Goal: Task Accomplishment & Management: Use online tool/utility

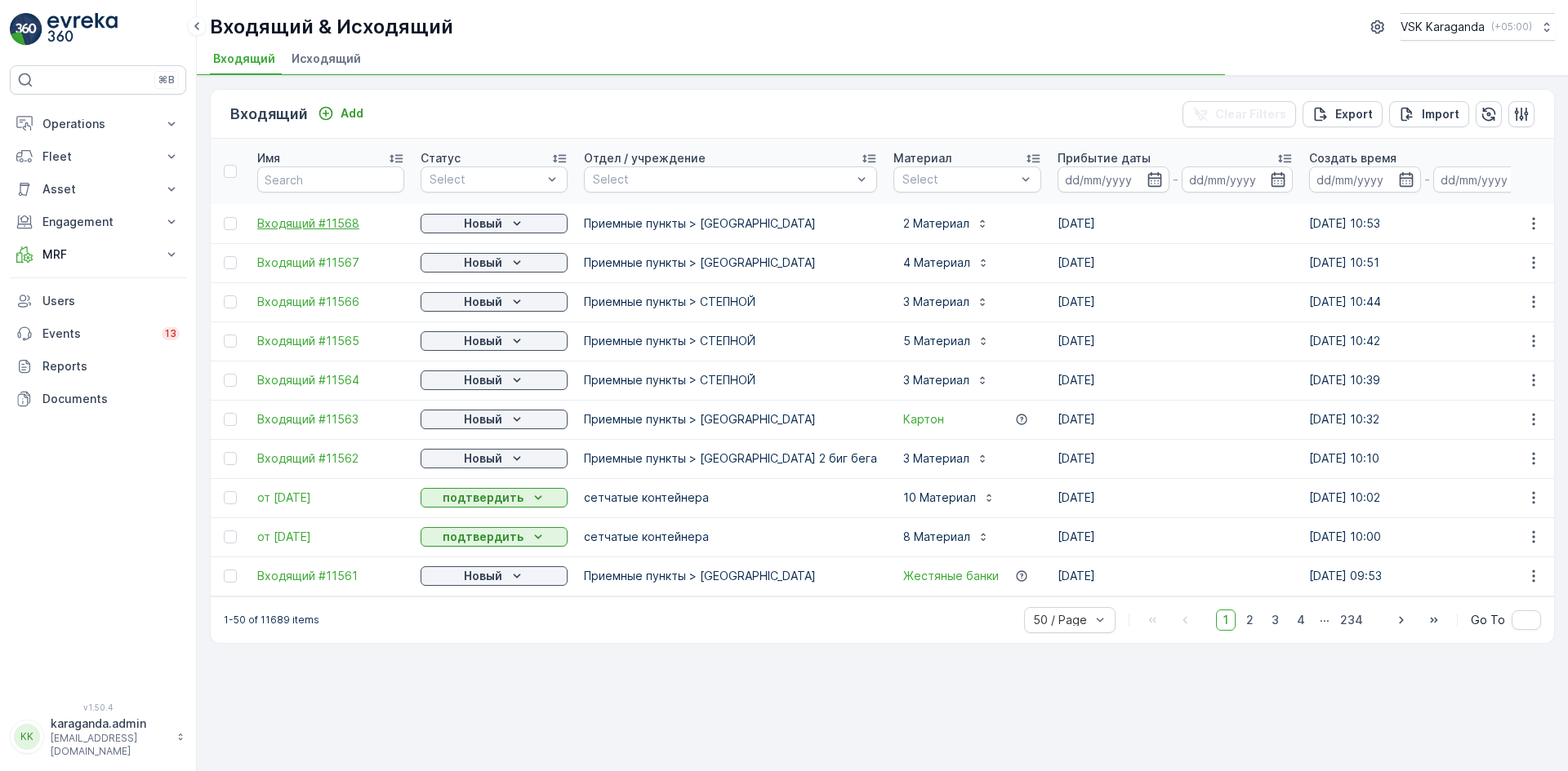
click at [334, 218] on span "Входящий #11568" at bounding box center [331, 223] width 147 height 17
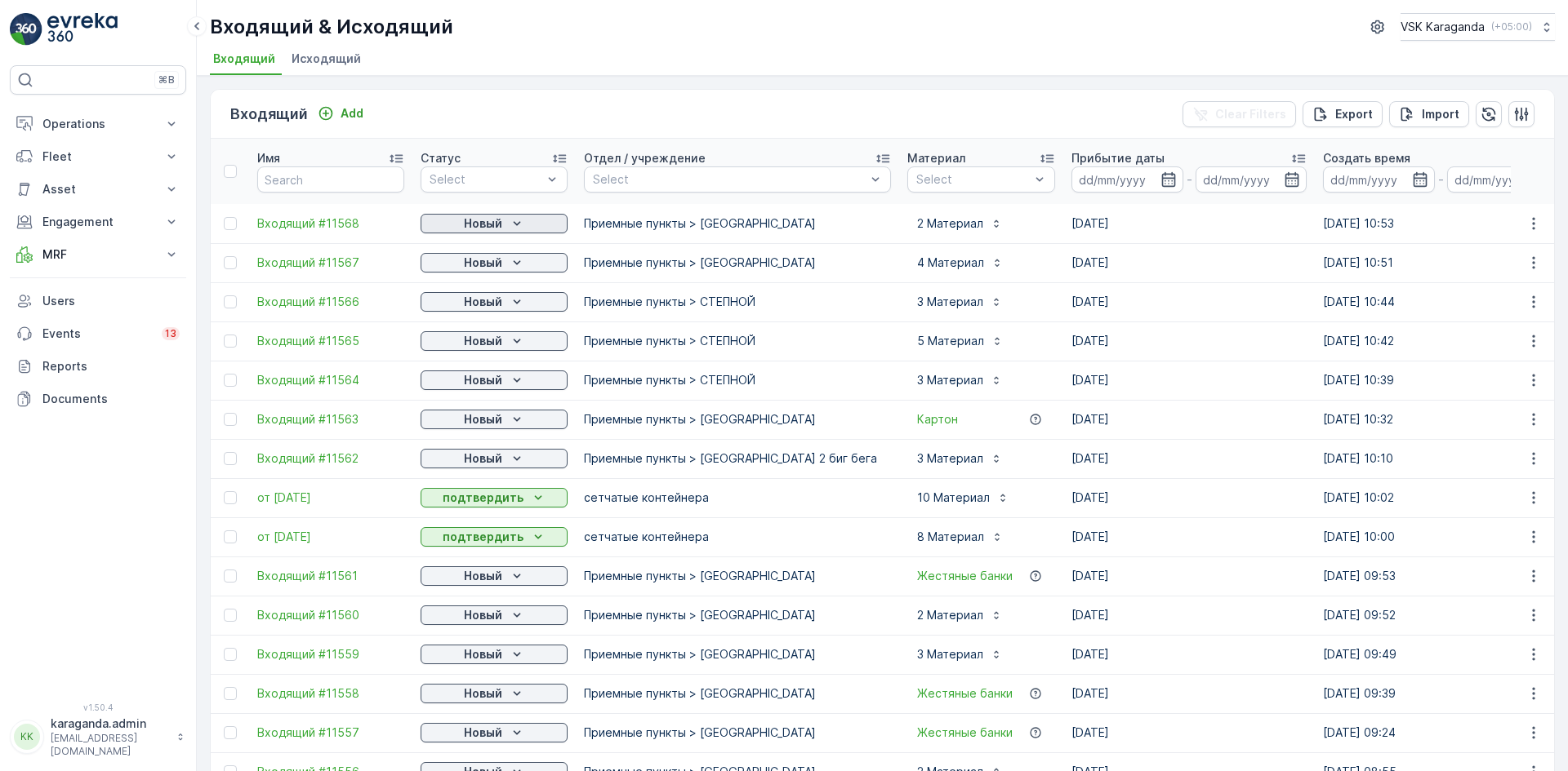
click at [509, 224] on icon "Новый" at bounding box center [517, 223] width 17 height 17
click at [489, 265] on span "подтвердить" at bounding box center [468, 271] width 75 height 17
click at [496, 264] on p "Новый" at bounding box center [483, 263] width 38 height 17
click at [309, 295] on span "Входящий #11566" at bounding box center [331, 303] width 147 height 17
click at [499, 259] on p "Новый" at bounding box center [483, 263] width 38 height 17
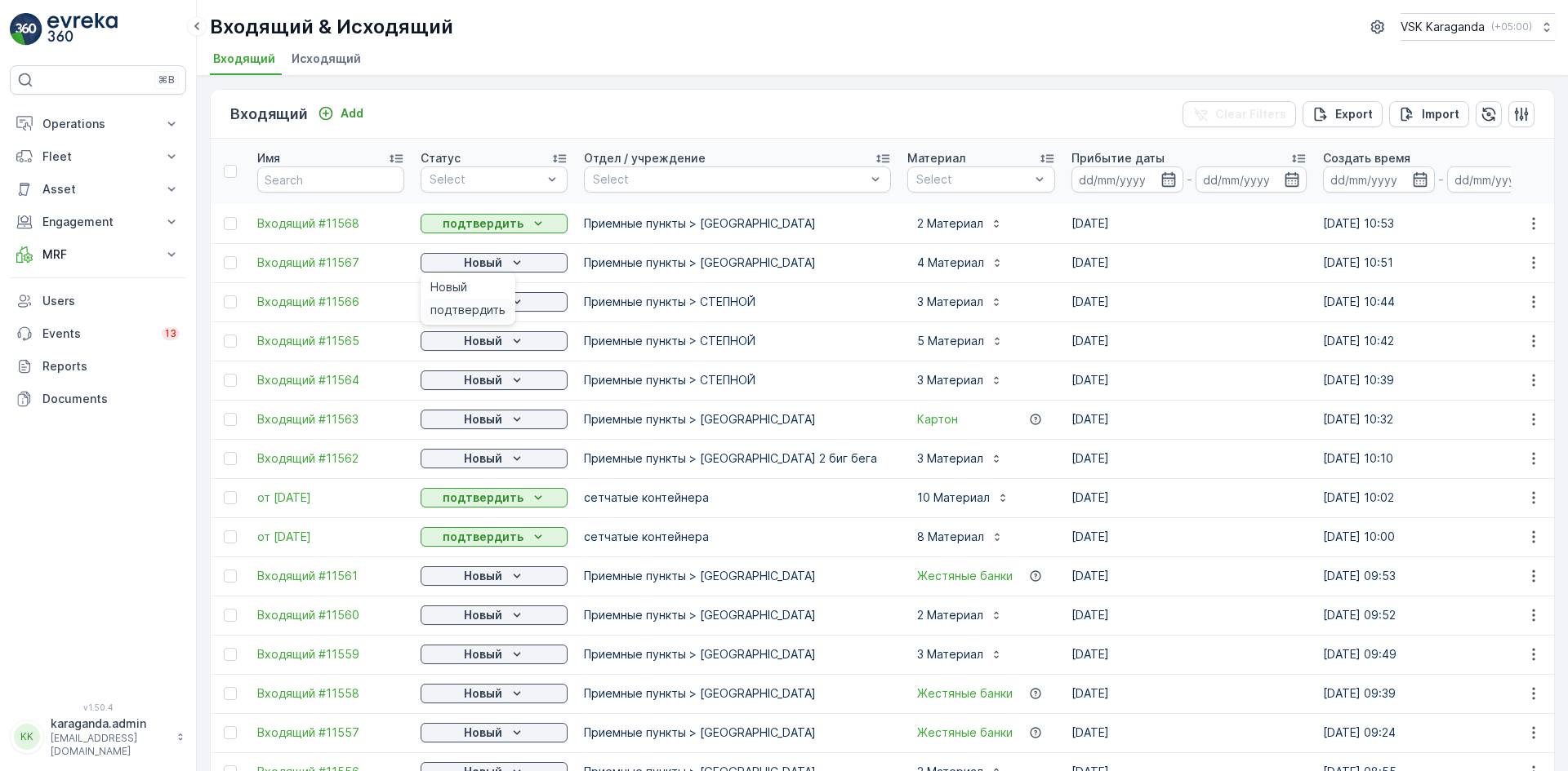
click at [498, 302] on span "подтвердить" at bounding box center [468, 310] width 75 height 17
click at [512, 302] on icon "Новый" at bounding box center [517, 303] width 17 height 17
click at [495, 342] on span "подтвердить" at bounding box center [468, 349] width 75 height 17
click at [470, 386] on span "подтвердить" at bounding box center [468, 388] width 75 height 17
click at [480, 383] on p "Новый" at bounding box center [483, 381] width 38 height 17
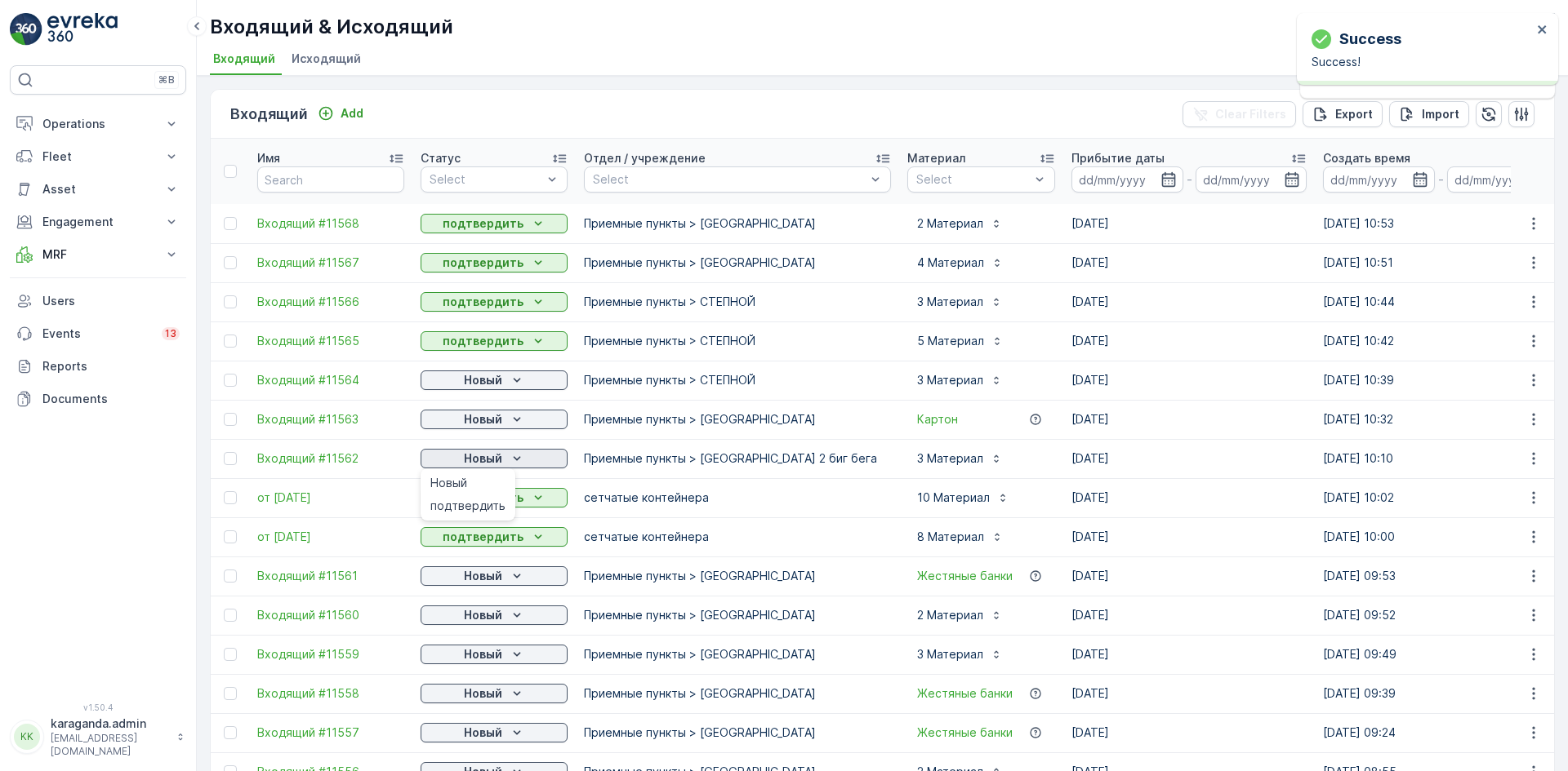
click at [479, 453] on p "Новый" at bounding box center [483, 459] width 38 height 17
click at [480, 462] on p "Новый" at bounding box center [483, 459] width 38 height 17
click at [475, 499] on span "подтвердить" at bounding box center [468, 507] width 75 height 17
click at [484, 379] on p "Новый" at bounding box center [483, 381] width 38 height 17
click at [466, 430] on span "подтвердить" at bounding box center [468, 428] width 75 height 17
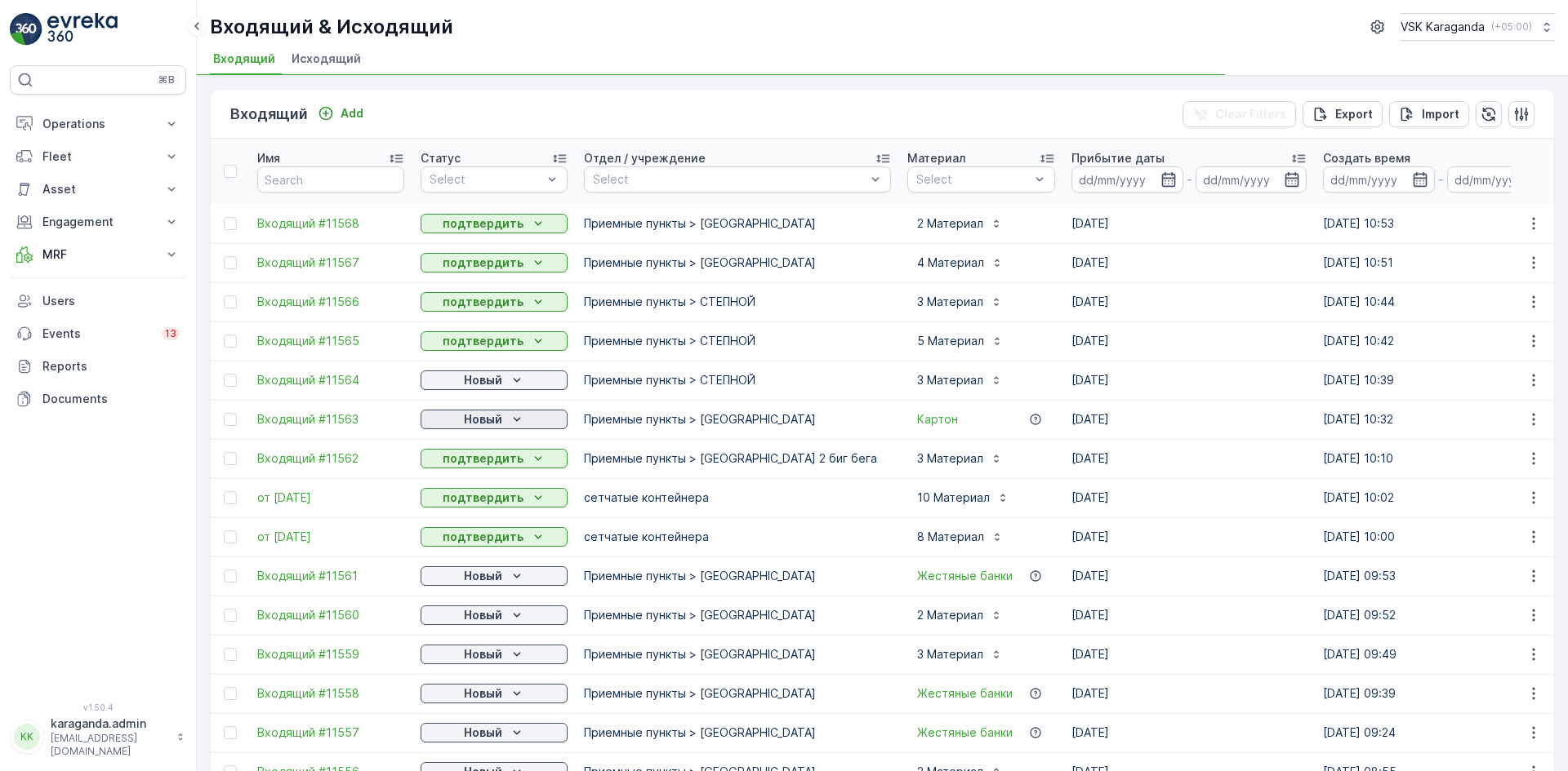
click at [479, 414] on p "Новый" at bounding box center [483, 420] width 38 height 17
click at [471, 467] on span "подтвердить" at bounding box center [468, 467] width 75 height 17
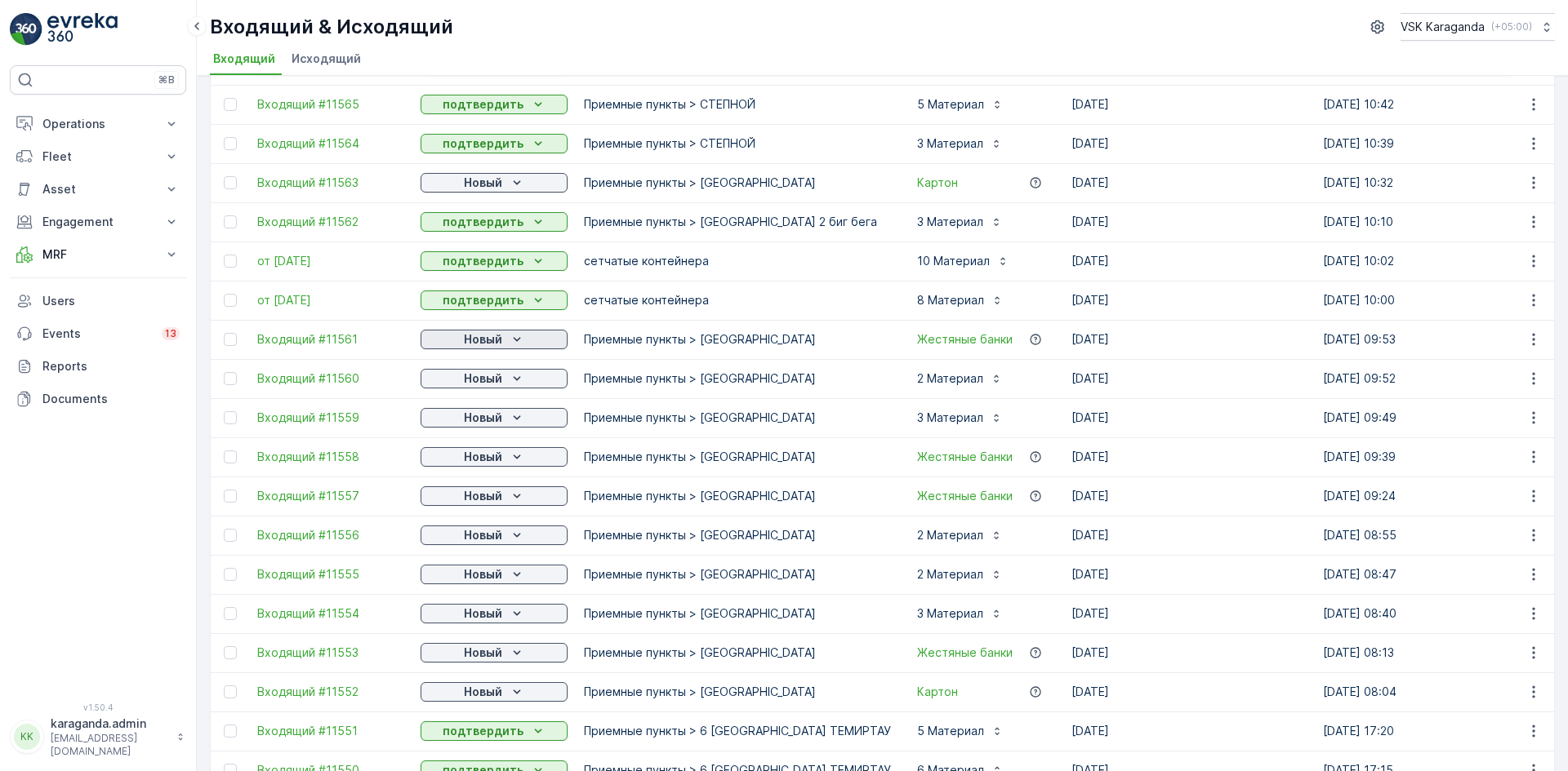
scroll to position [245, 0]
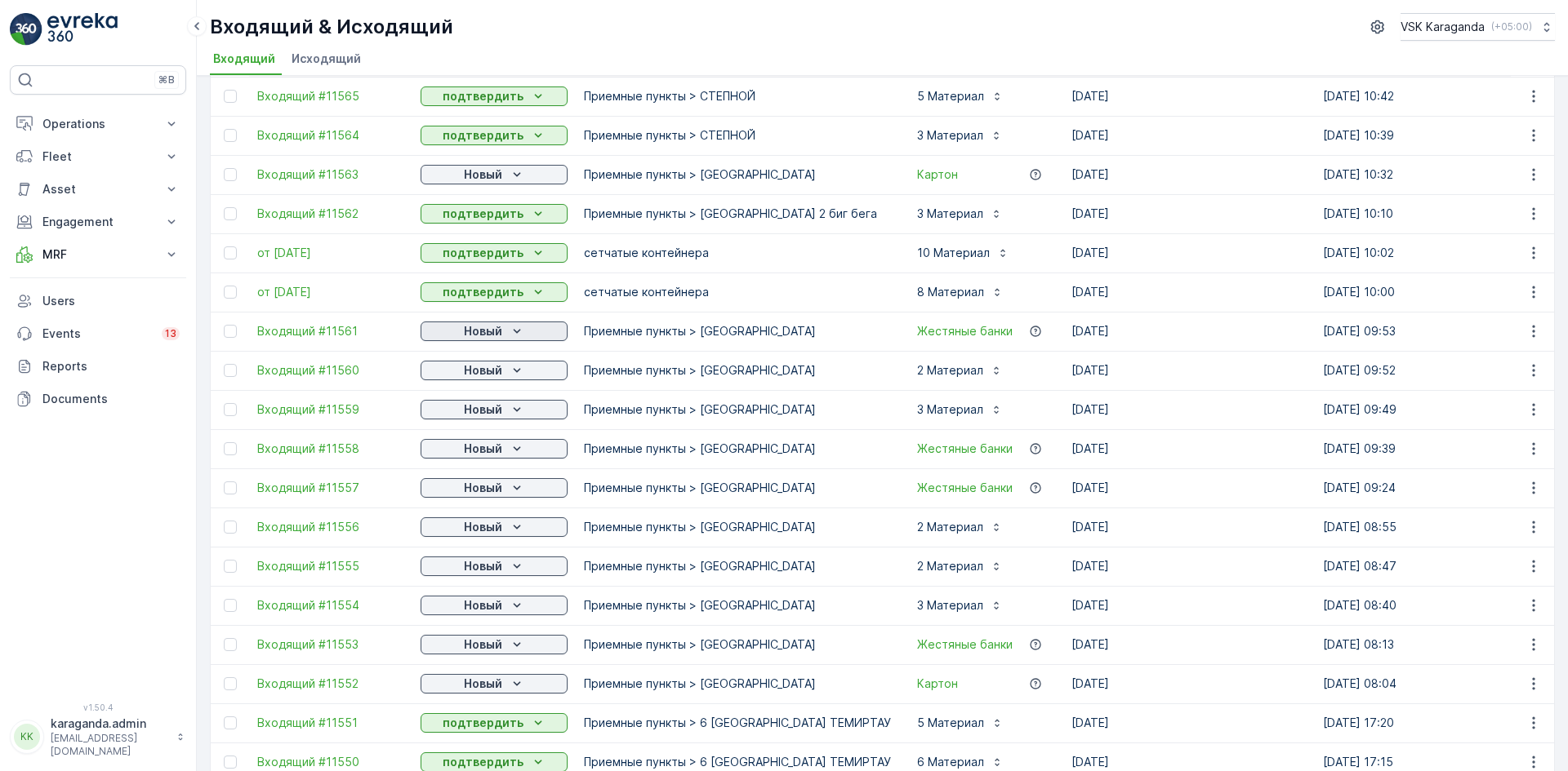
click at [499, 331] on p "Новый" at bounding box center [483, 331] width 38 height 17
click at [482, 368] on div "подтвердить" at bounding box center [468, 378] width 89 height 23
click at [482, 368] on p "Новый" at bounding box center [483, 371] width 38 height 17
click at [468, 412] on span "подтвердить" at bounding box center [468, 418] width 75 height 17
click at [476, 413] on p "Новый" at bounding box center [483, 410] width 38 height 17
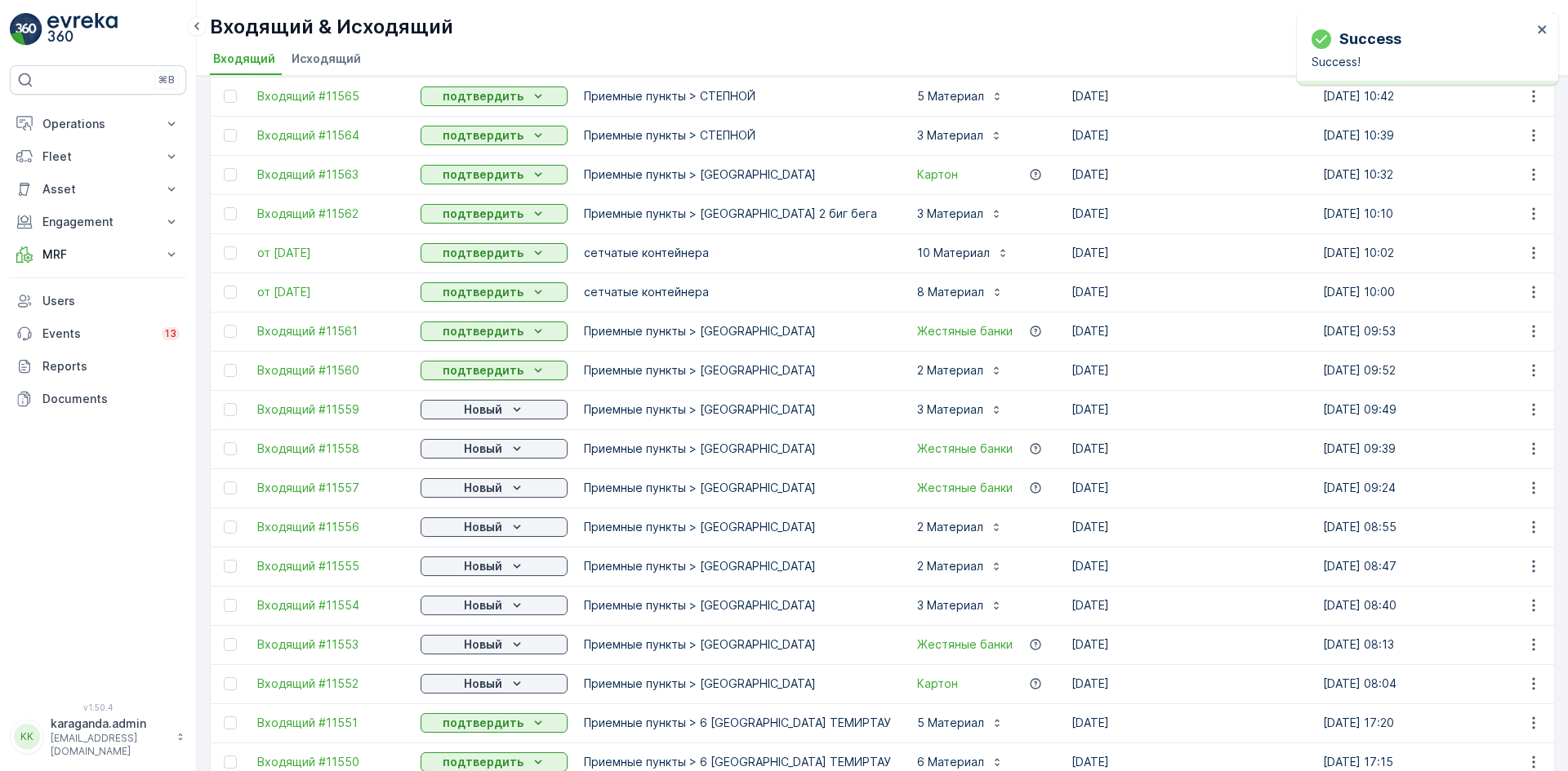
click at [477, 449] on p "Новый" at bounding box center [483, 449] width 38 height 17
click at [484, 490] on span "подтвердить" at bounding box center [468, 496] width 75 height 17
click at [488, 487] on p "Новый" at bounding box center [483, 488] width 38 height 17
click at [477, 536] on span "подтвердить" at bounding box center [468, 535] width 75 height 17
click at [501, 410] on p "Новый" at bounding box center [483, 410] width 38 height 17
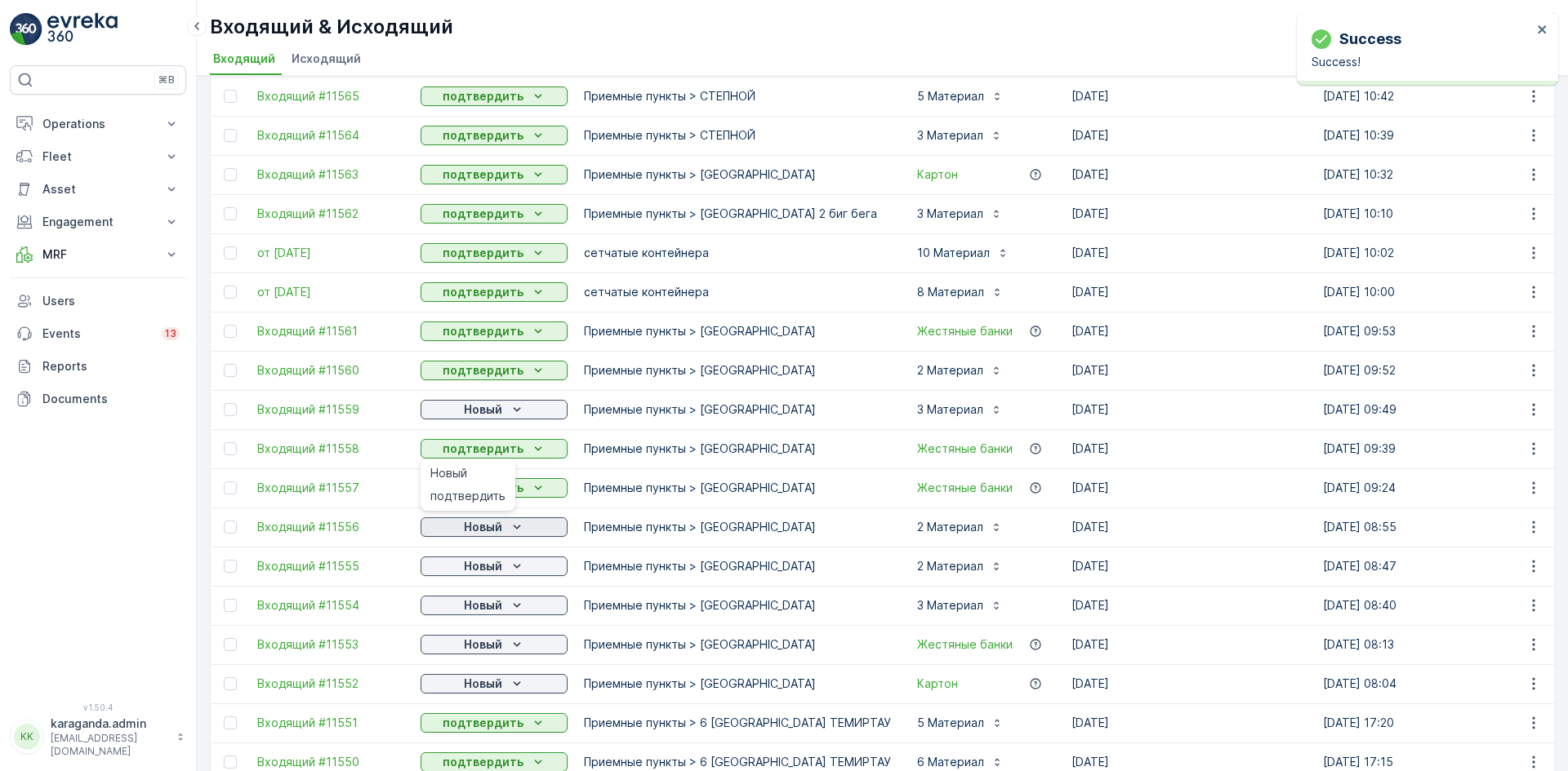
click at [509, 523] on icon "Новый" at bounding box center [517, 527] width 17 height 17
click at [491, 573] on span "подтвердить" at bounding box center [468, 575] width 75 height 17
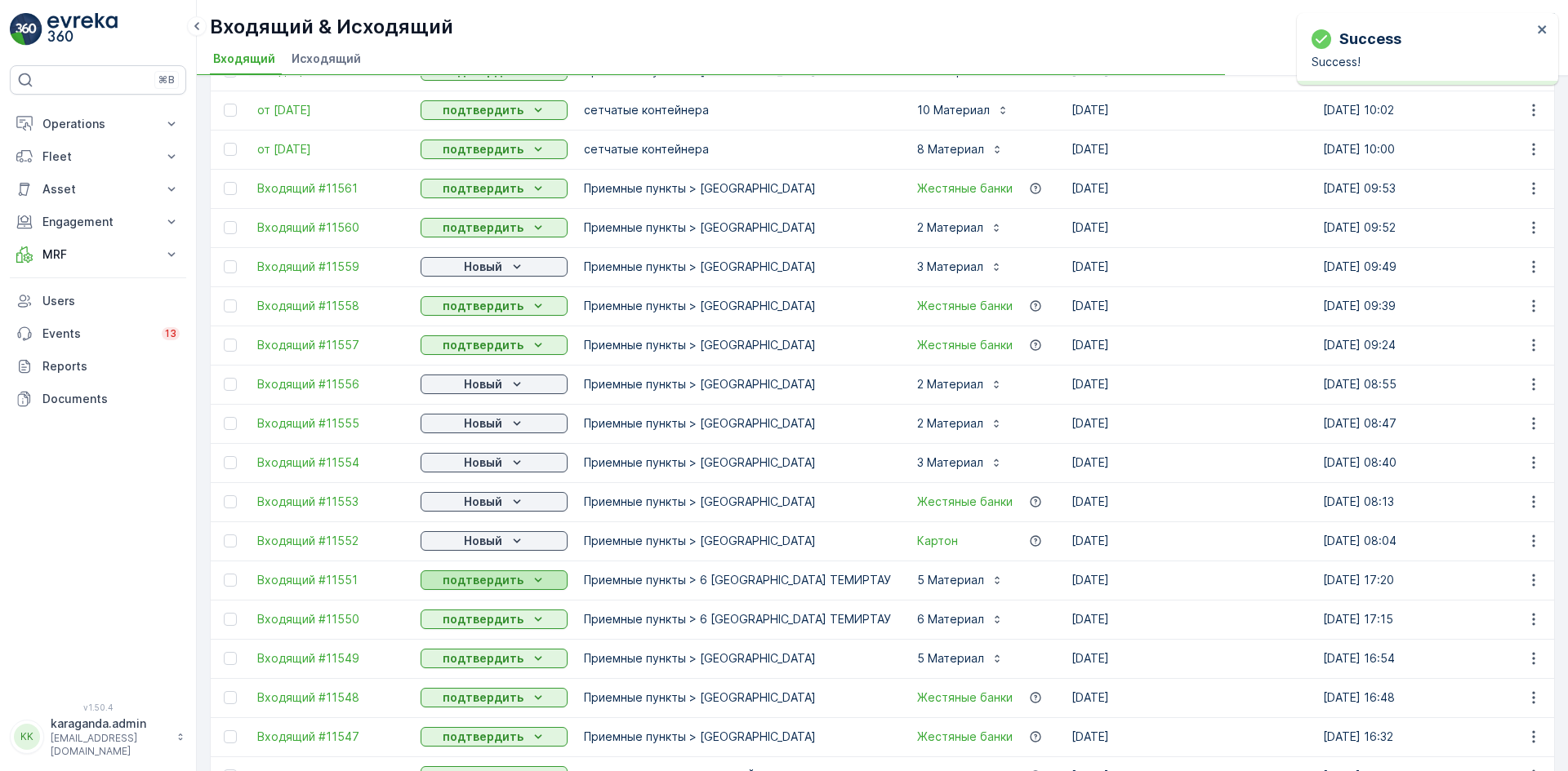
scroll to position [408, 0]
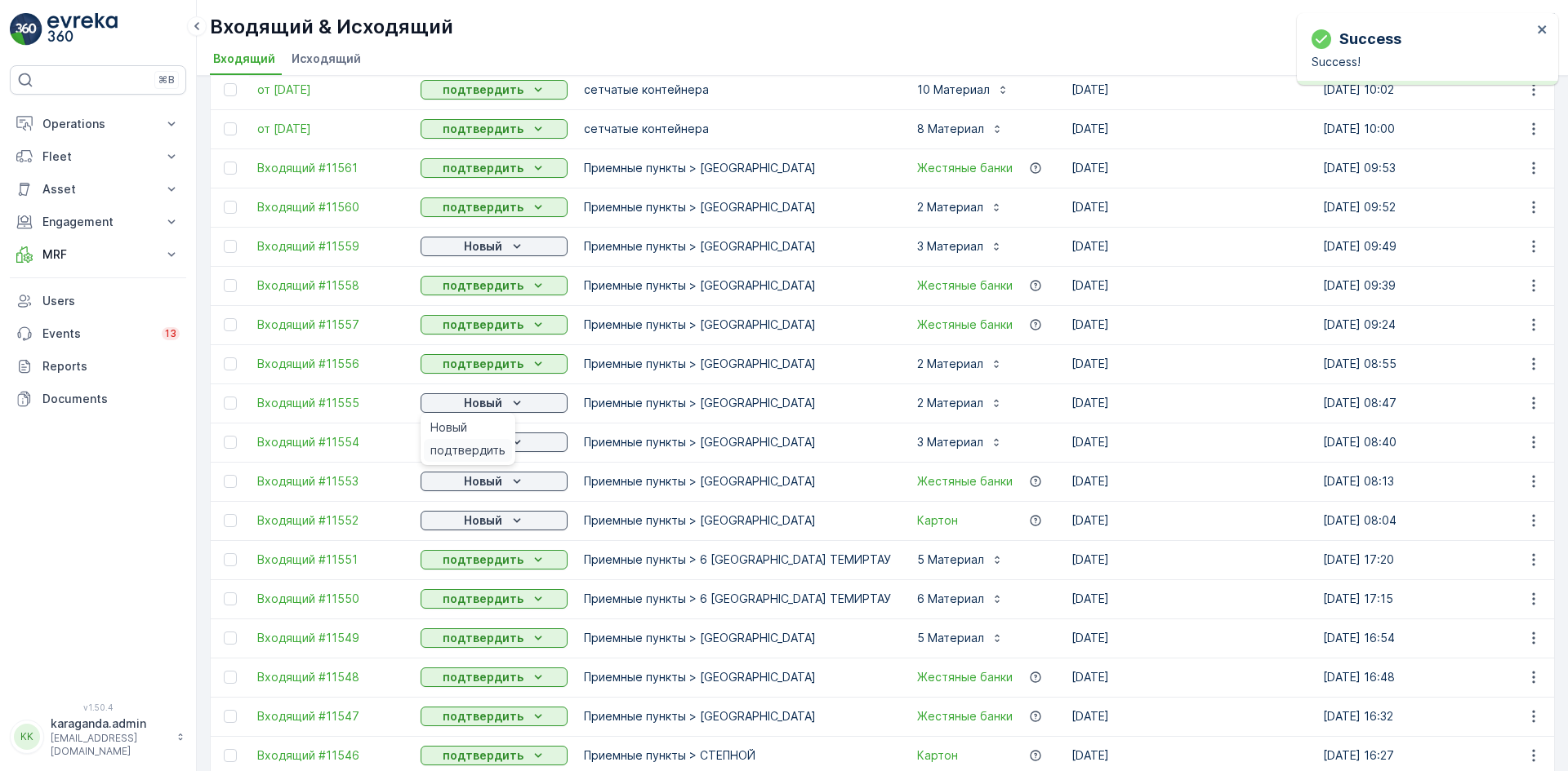
click at [484, 451] on span "подтвердить" at bounding box center [468, 451] width 75 height 17
click at [493, 442] on p "Новый" at bounding box center [483, 442] width 38 height 17
click at [486, 486] on span "подтвердить" at bounding box center [468, 490] width 75 height 17
click at [512, 480] on icon "Новый" at bounding box center [517, 481] width 17 height 17
click at [489, 527] on span "подтвердить" at bounding box center [468, 529] width 75 height 17
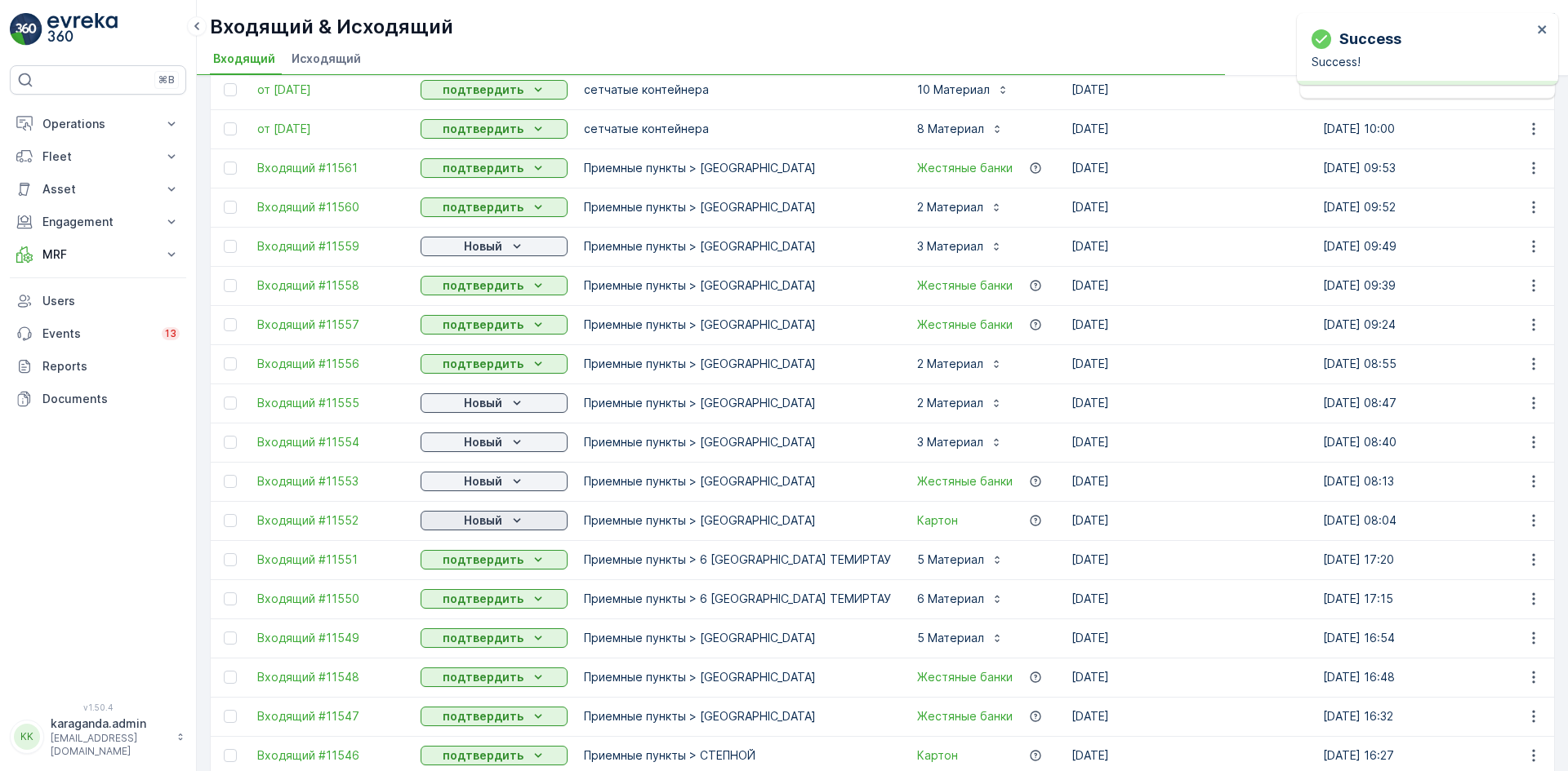
click at [509, 525] on icon "Новый" at bounding box center [517, 521] width 17 height 17
click at [510, 521] on icon "Новый" at bounding box center [517, 521] width 17 height 17
click at [486, 560] on span "подтвердить" at bounding box center [468, 568] width 75 height 17
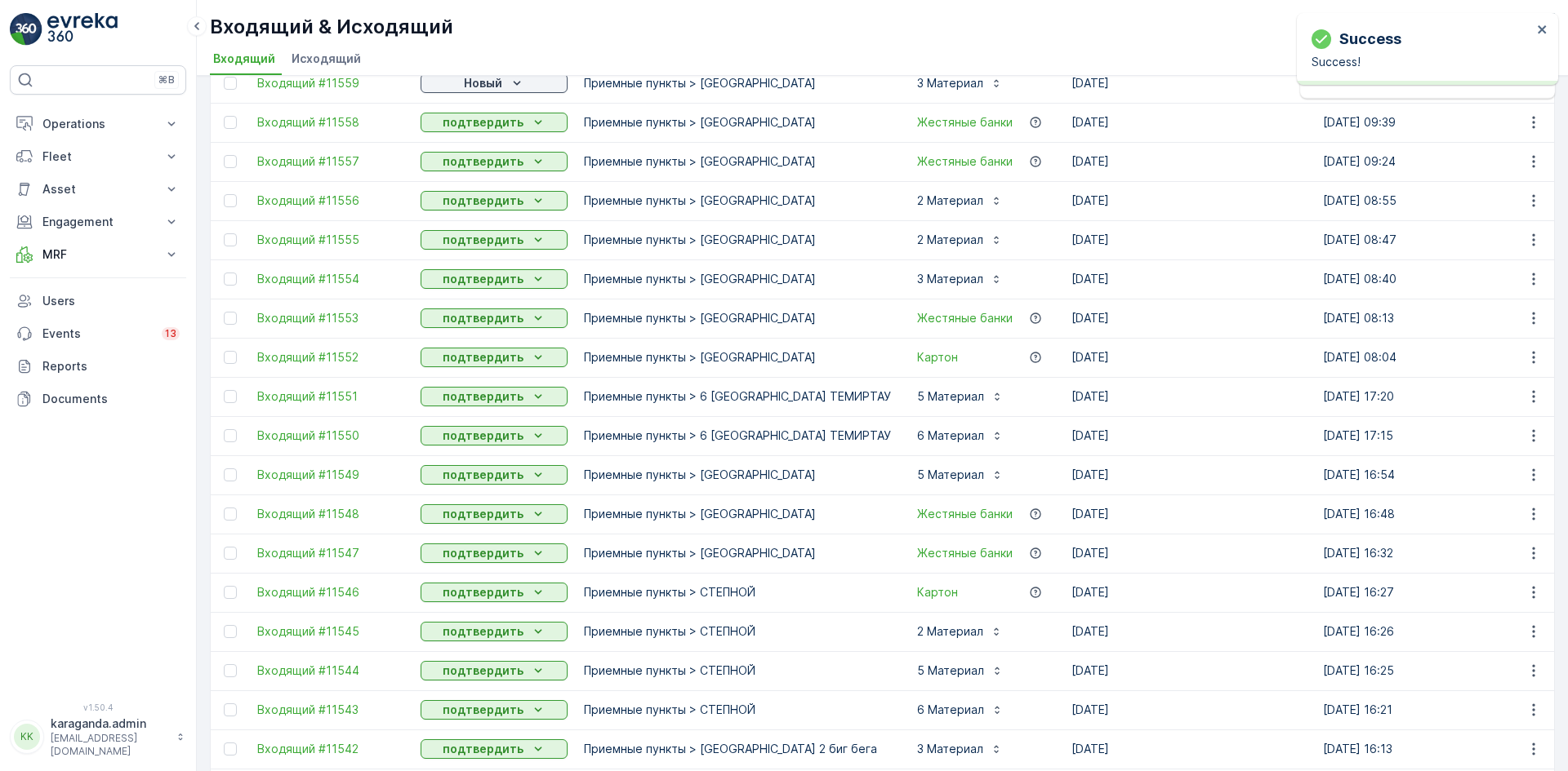
scroll to position [163, 0]
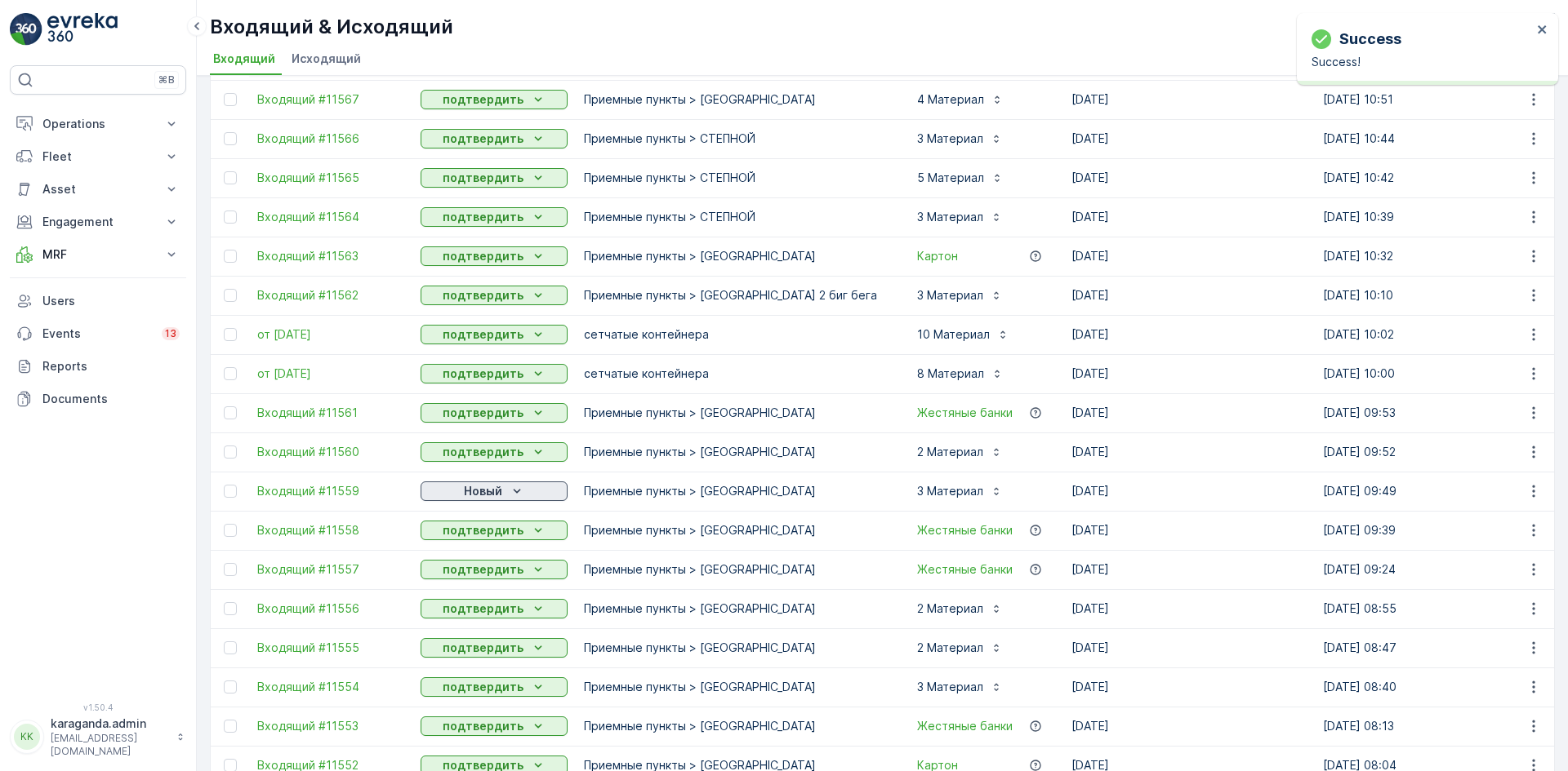
click at [515, 490] on icon "Новый" at bounding box center [517, 492] width 17 height 17
click at [491, 532] on span "подтвердить" at bounding box center [468, 539] width 75 height 17
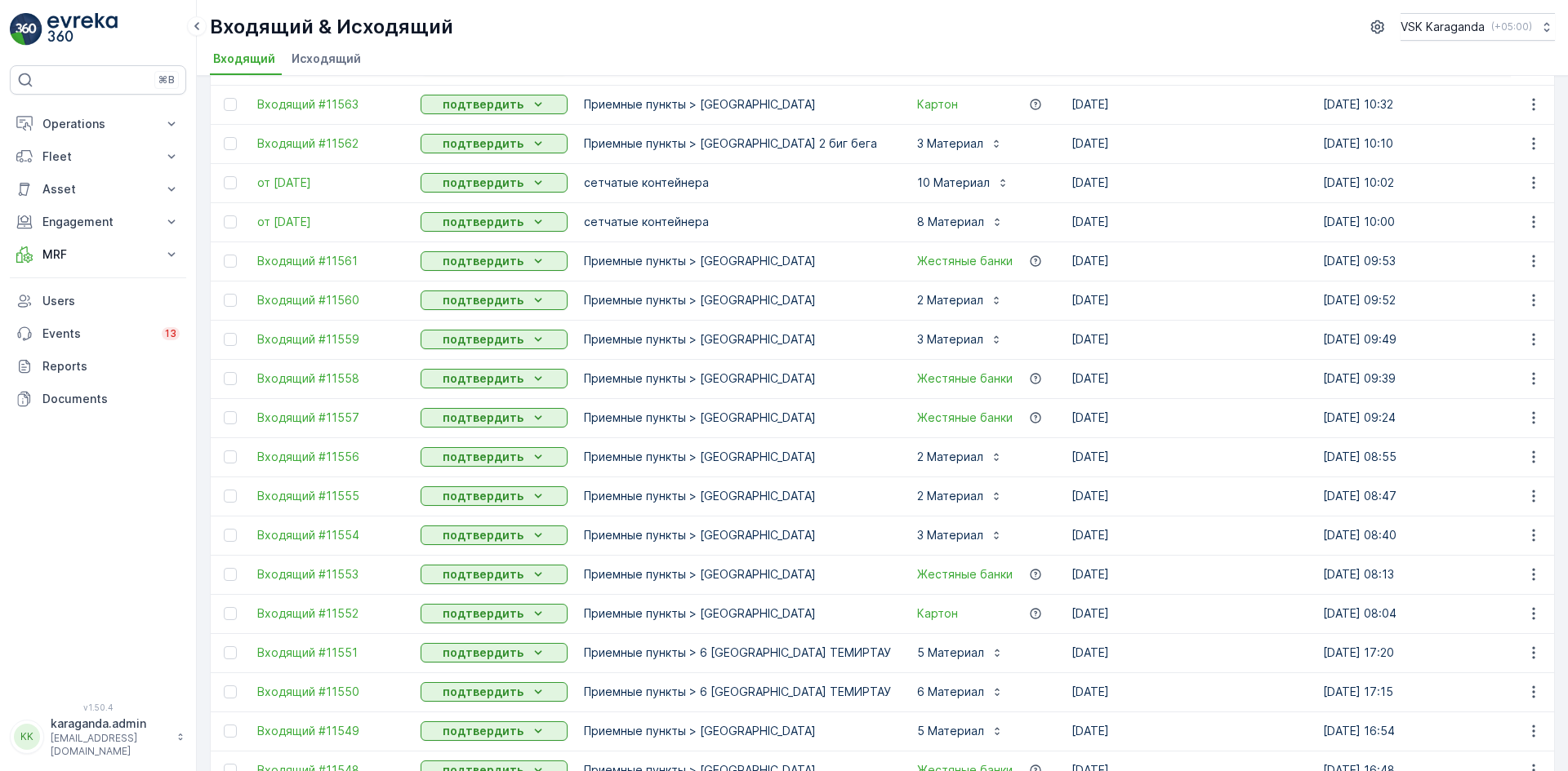
scroll to position [0, 0]
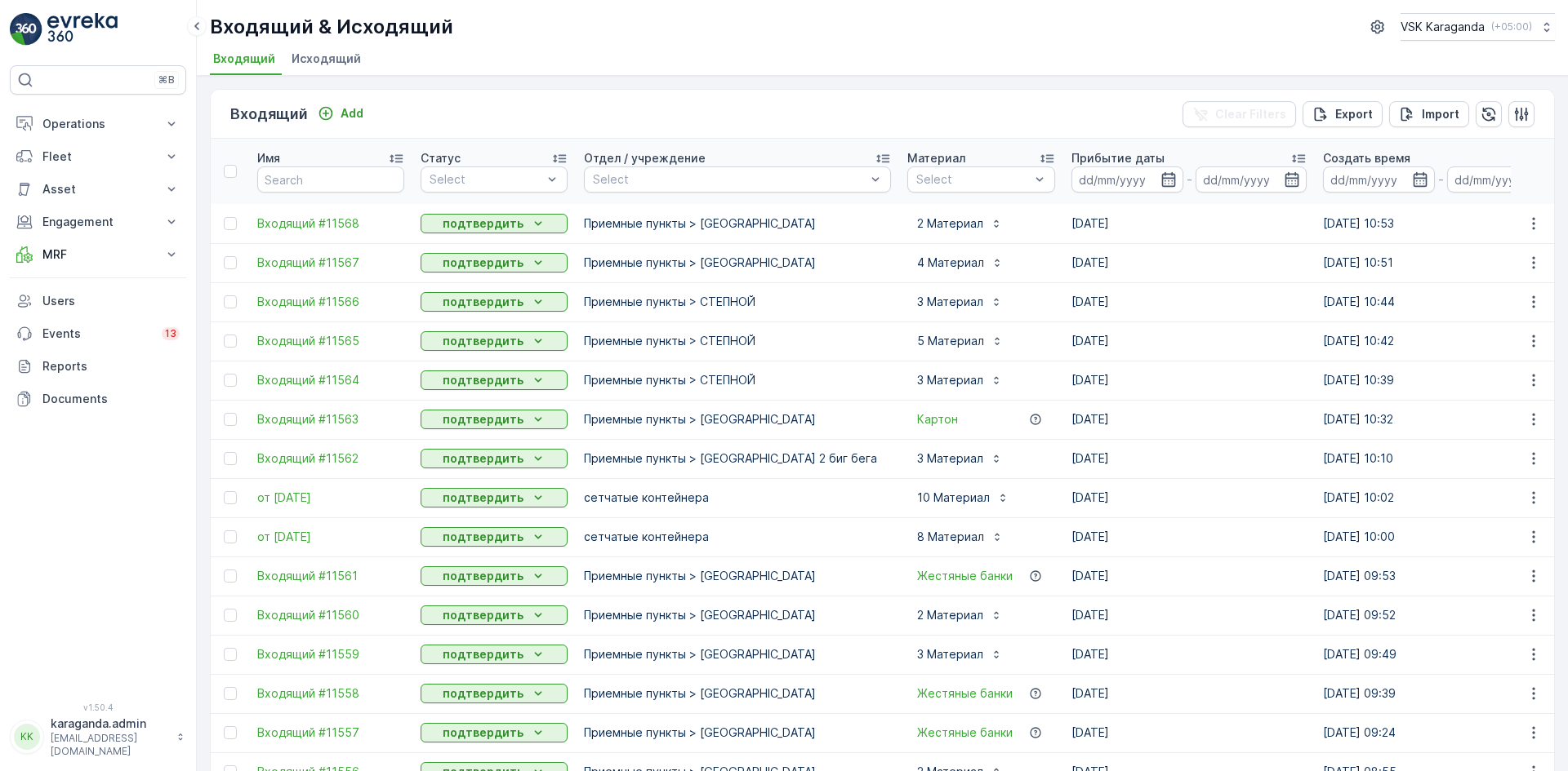
click at [320, 52] on span "Исходящий" at bounding box center [326, 59] width 70 height 17
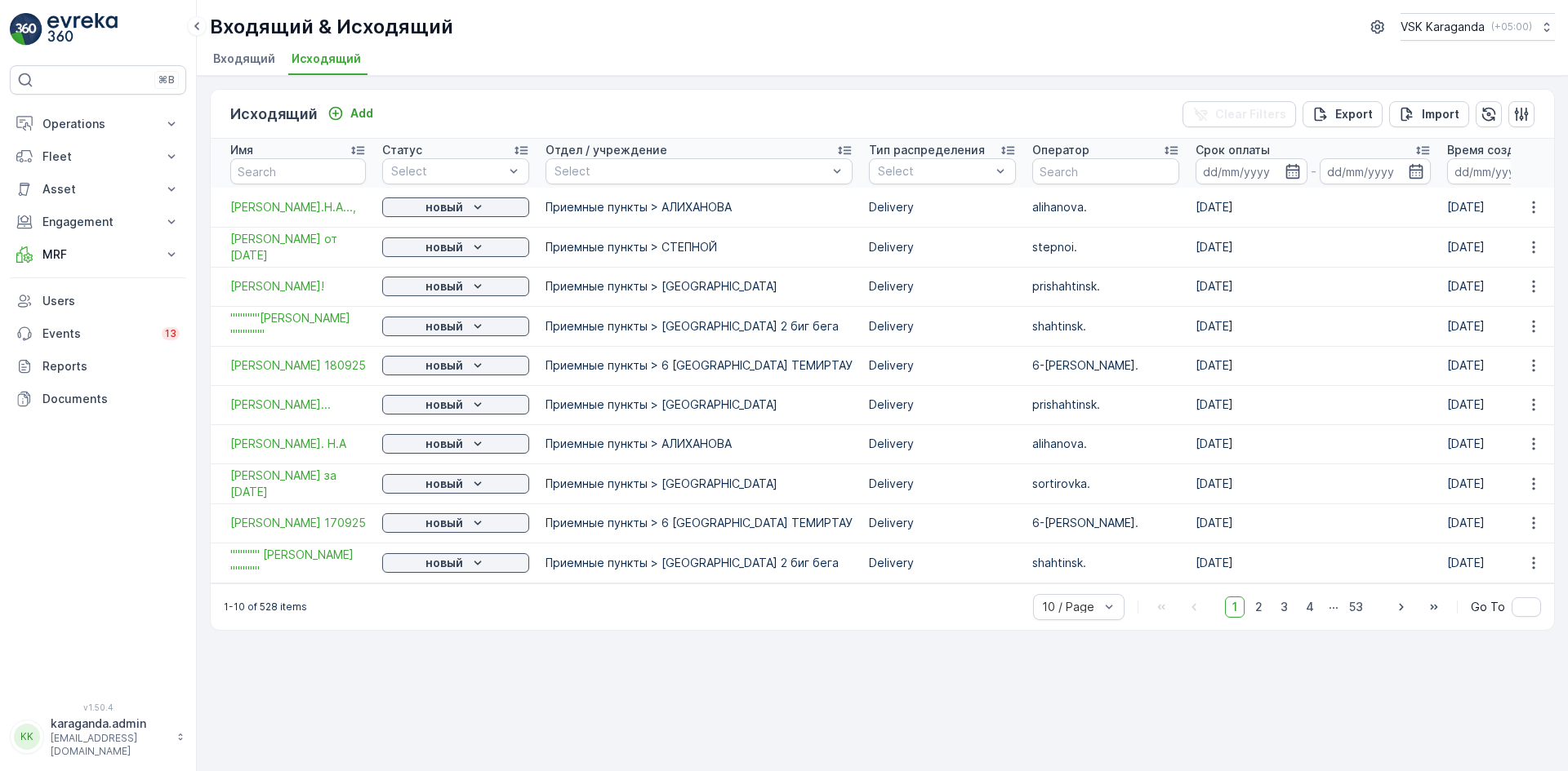
click at [247, 65] on span "Входящий" at bounding box center [244, 59] width 62 height 17
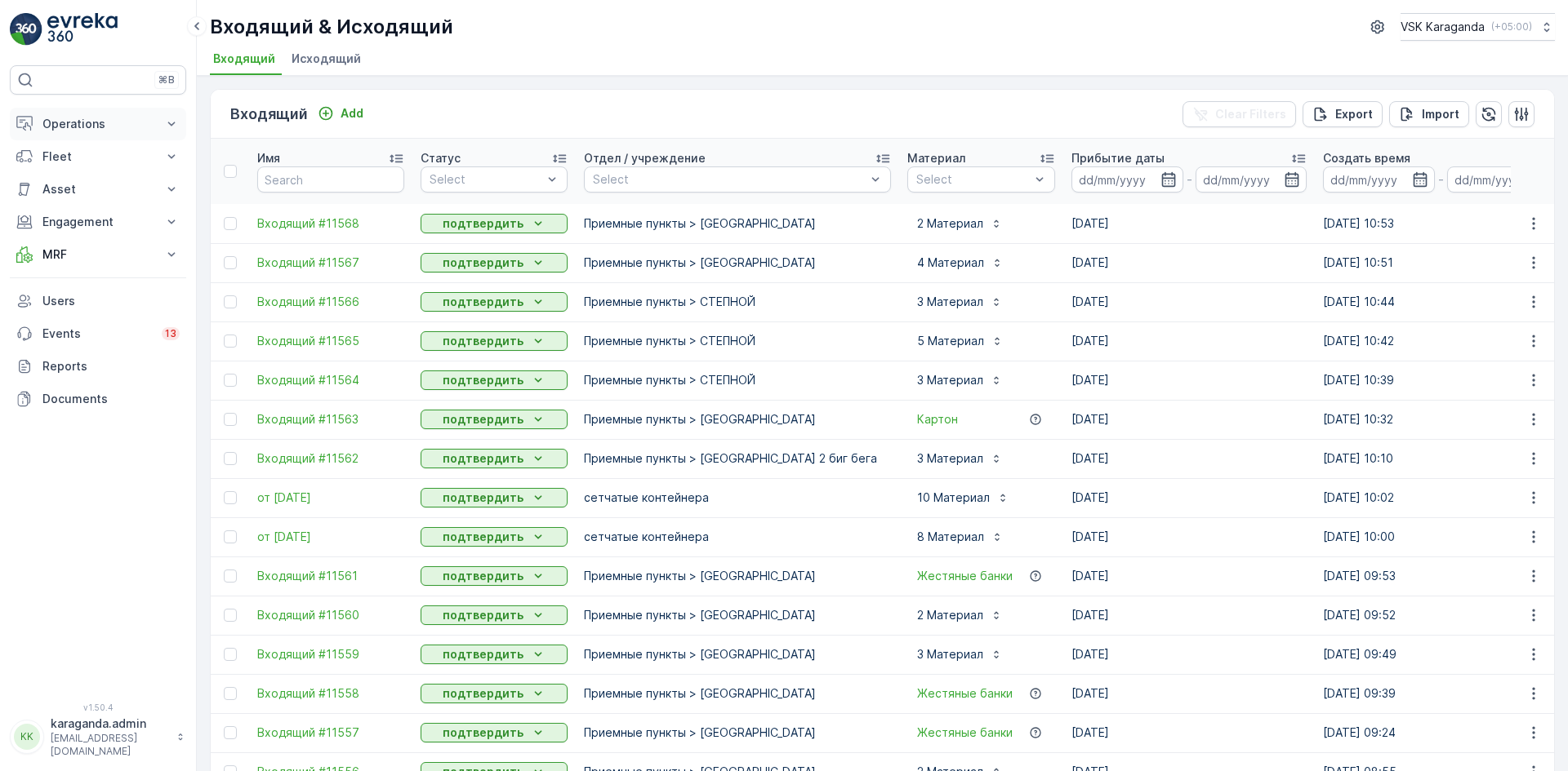
click at [72, 122] on p "Operations" at bounding box center [98, 124] width 111 height 17
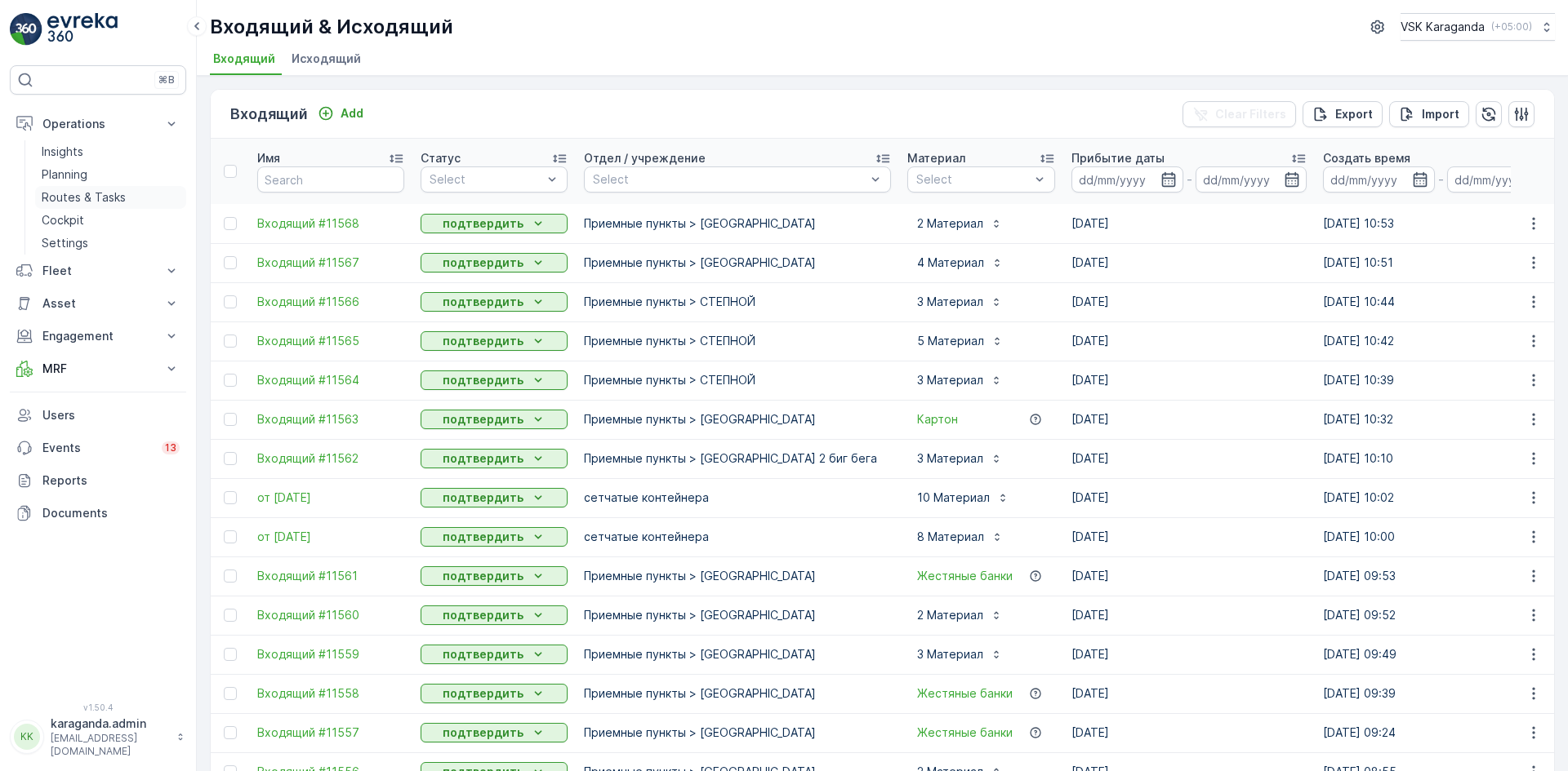
click at [61, 196] on p "Routes & Tasks" at bounding box center [84, 197] width 84 height 17
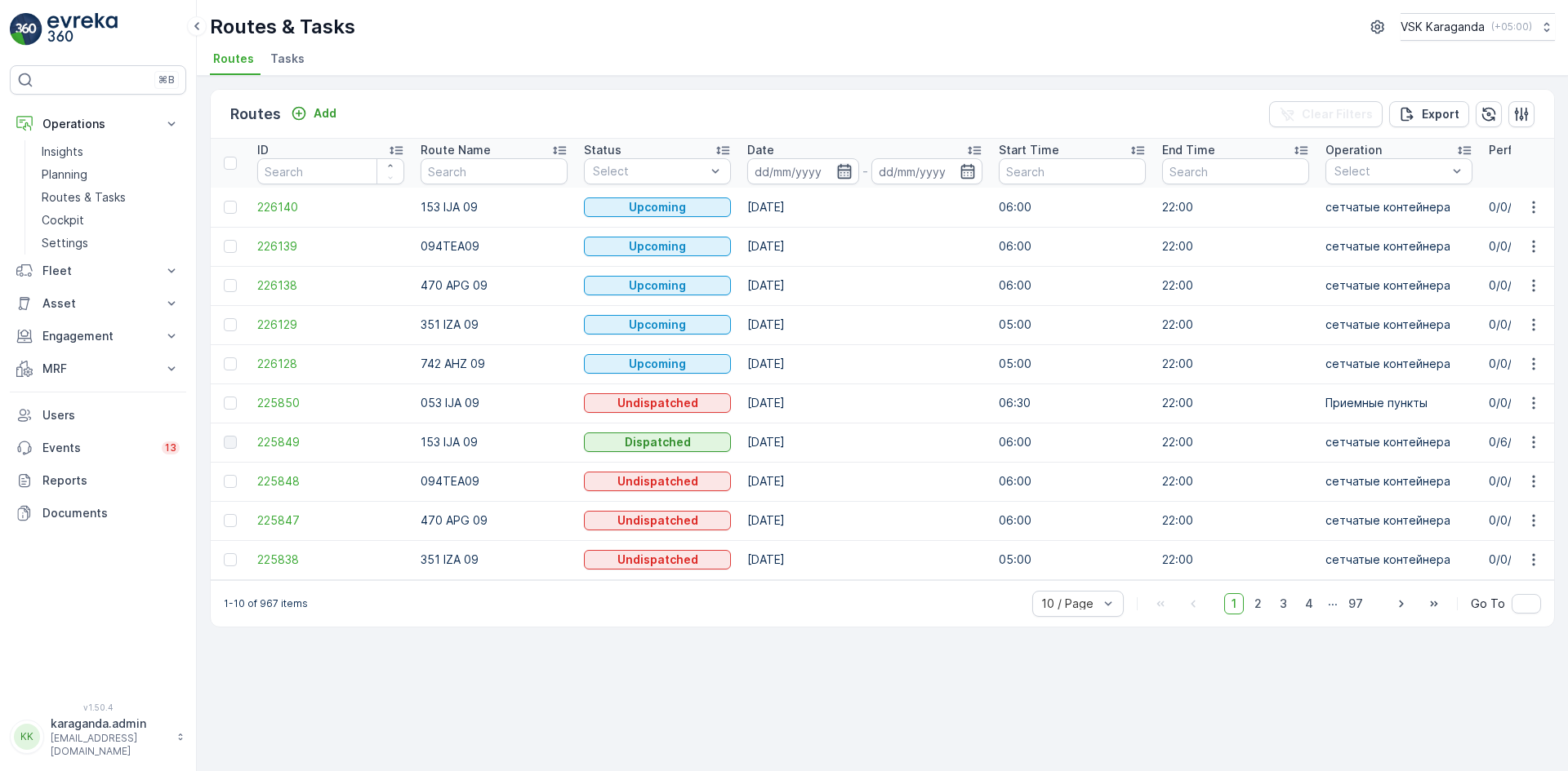
click at [850, 170] on icon "button" at bounding box center [843, 171] width 14 height 15
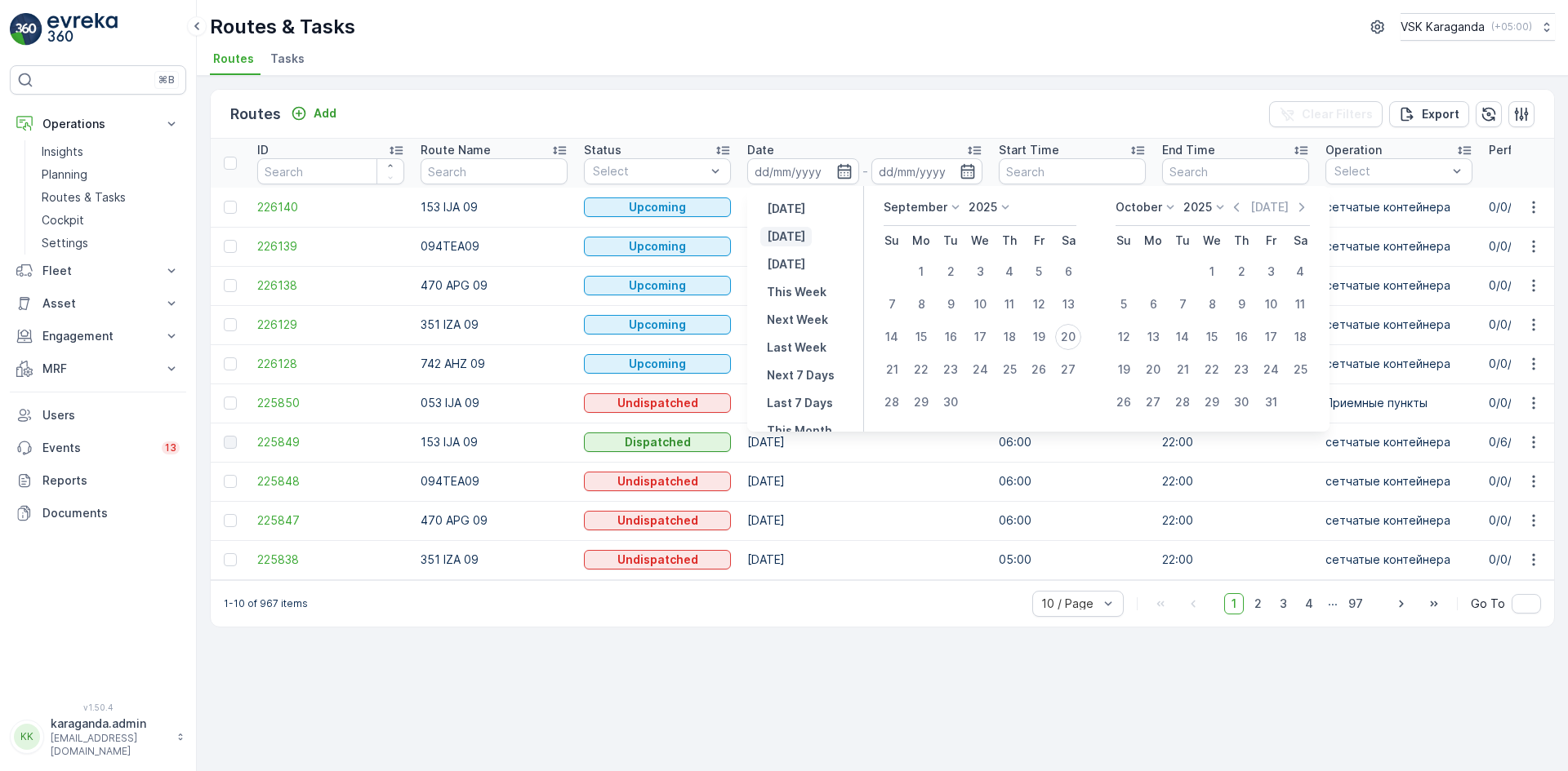
click at [800, 238] on p "Today" at bounding box center [785, 237] width 38 height 17
type input "[DATE]"
